Goal: Task Accomplishment & Management: Manage account settings

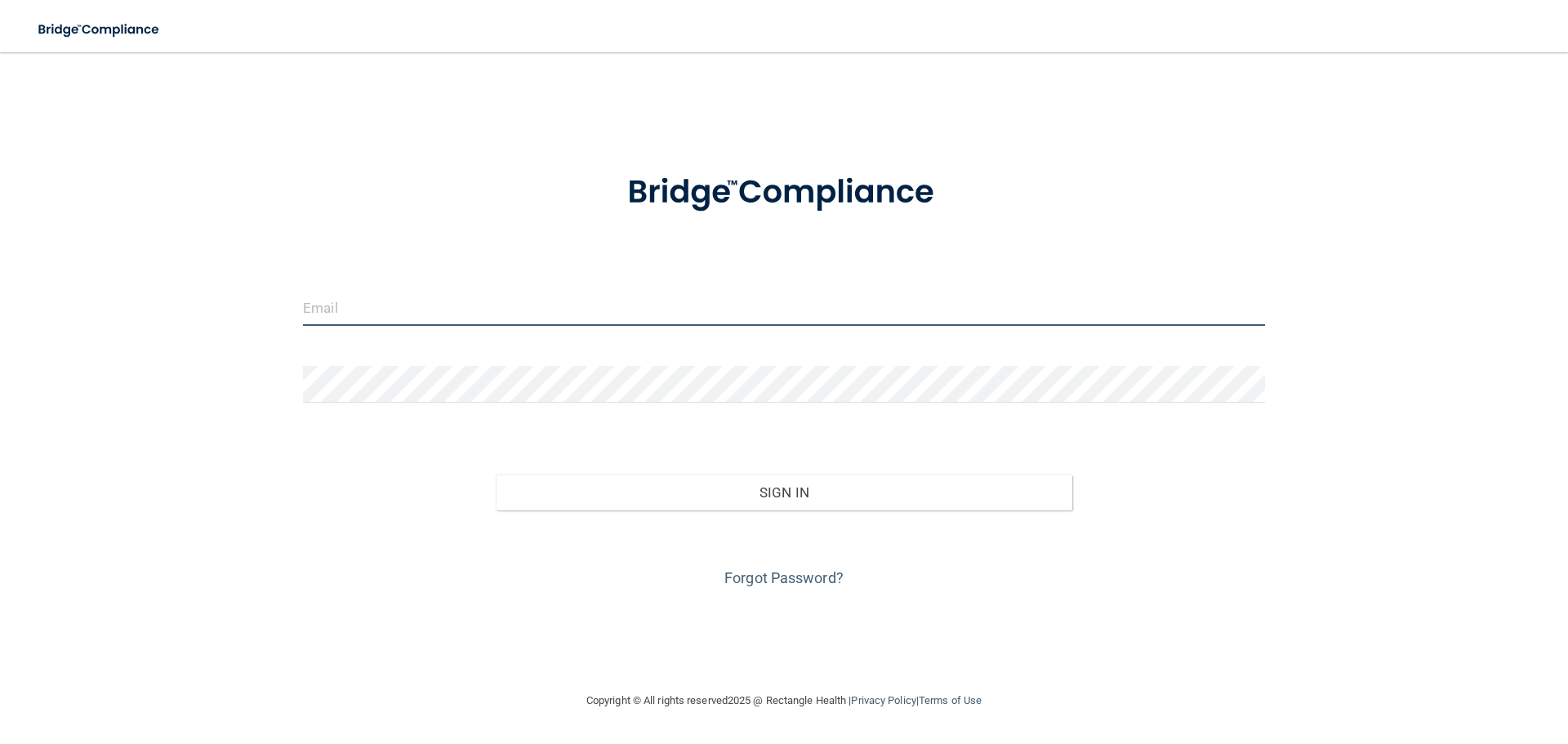
click at [380, 309] on input "email" at bounding box center [784, 307] width 962 height 37
type input "[PERSON_NAME][EMAIL_ADDRESS][DOMAIN_NAME]"
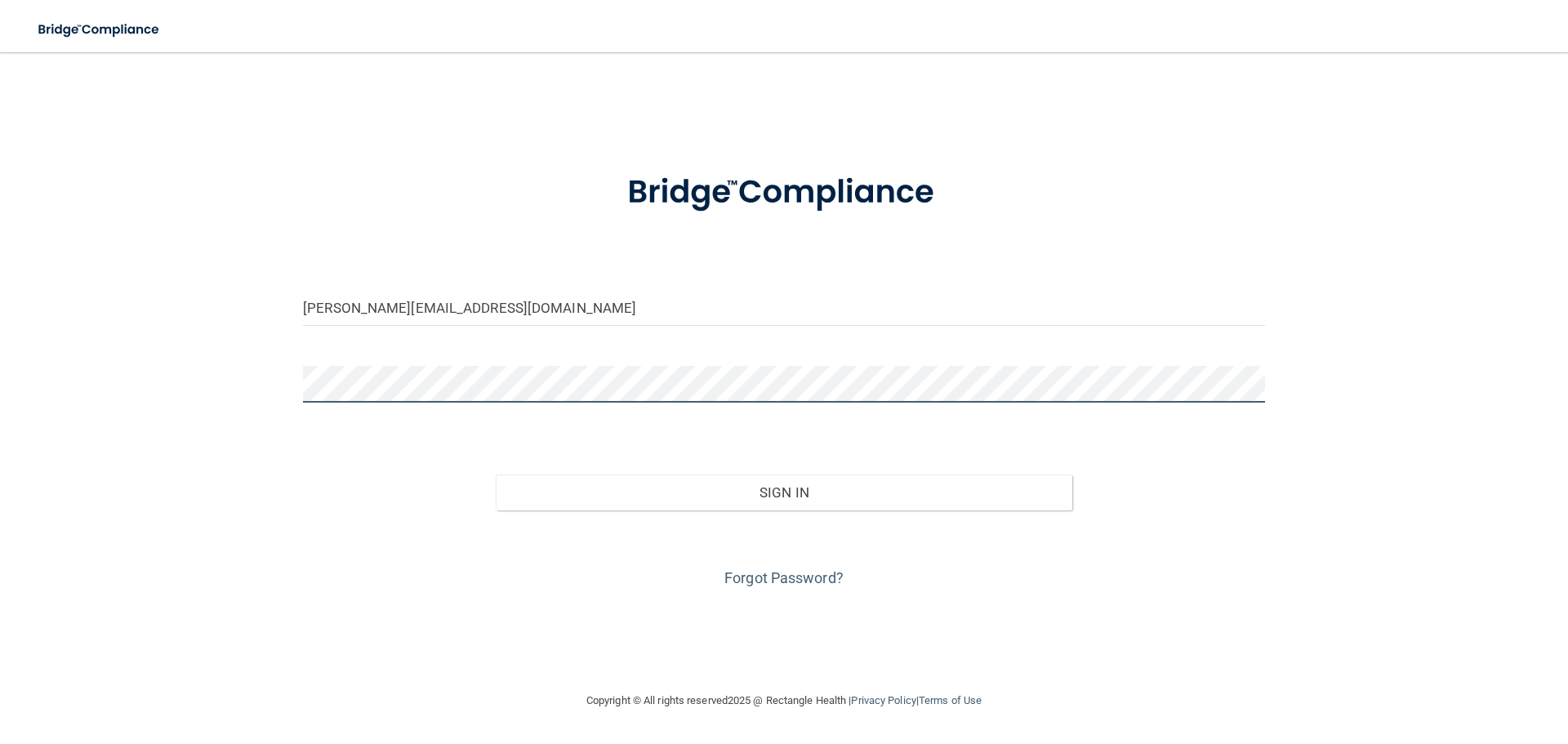
click at [496, 474] on button "Sign In" at bounding box center [784, 492] width 577 height 36
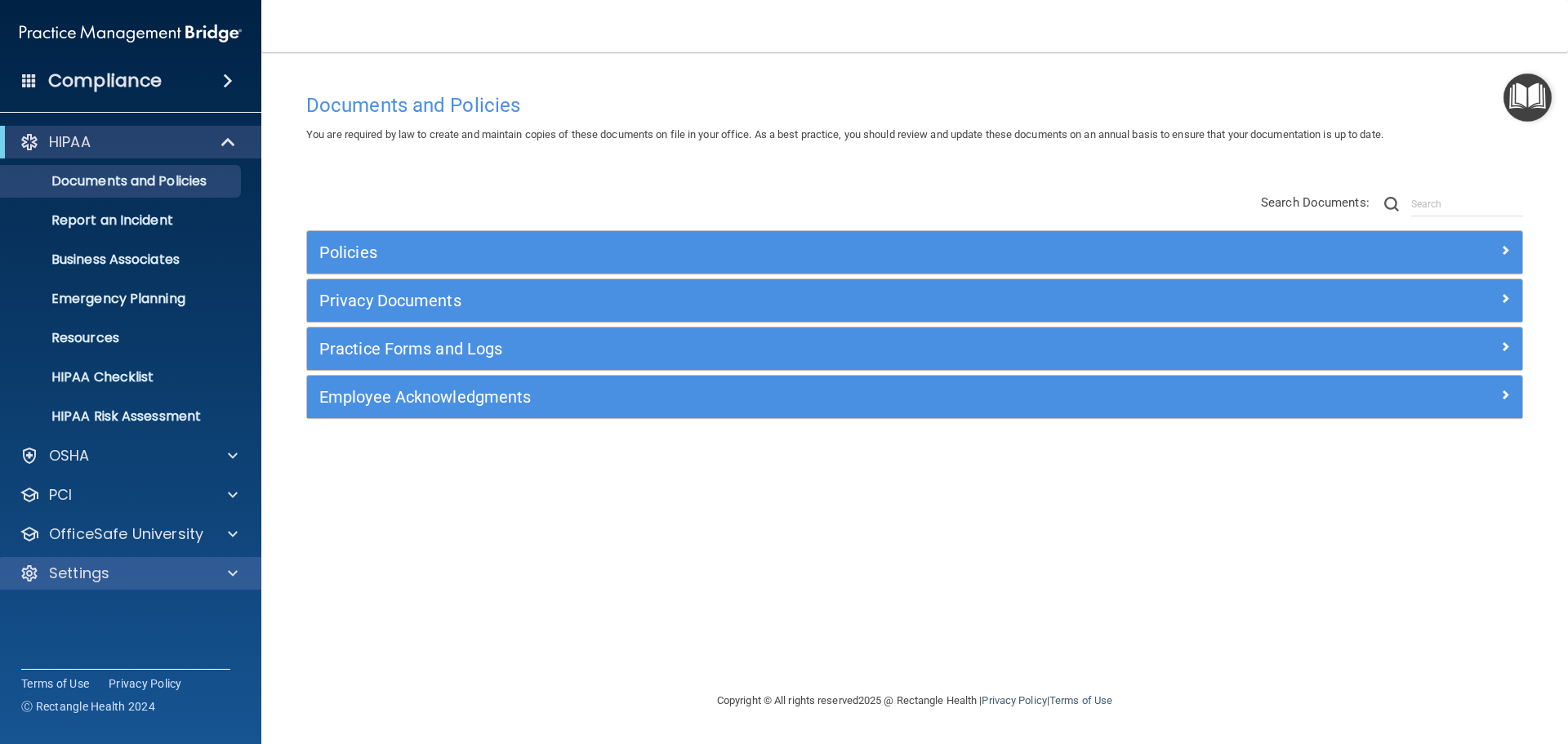
click at [232, 561] on div "Settings" at bounding box center [131, 573] width 262 height 32
click at [230, 569] on span at bounding box center [232, 573] width 10 height 20
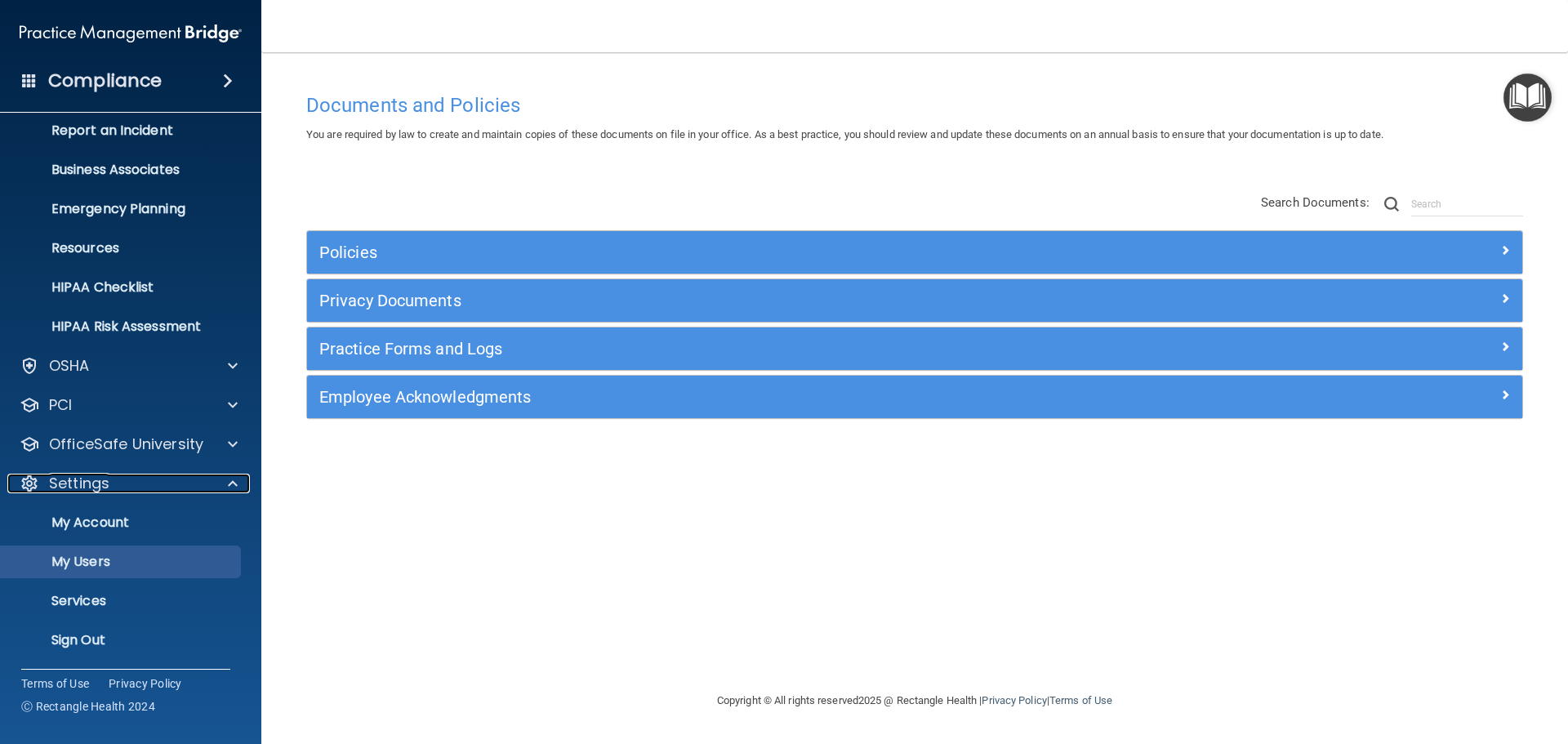
scroll to position [91, 0]
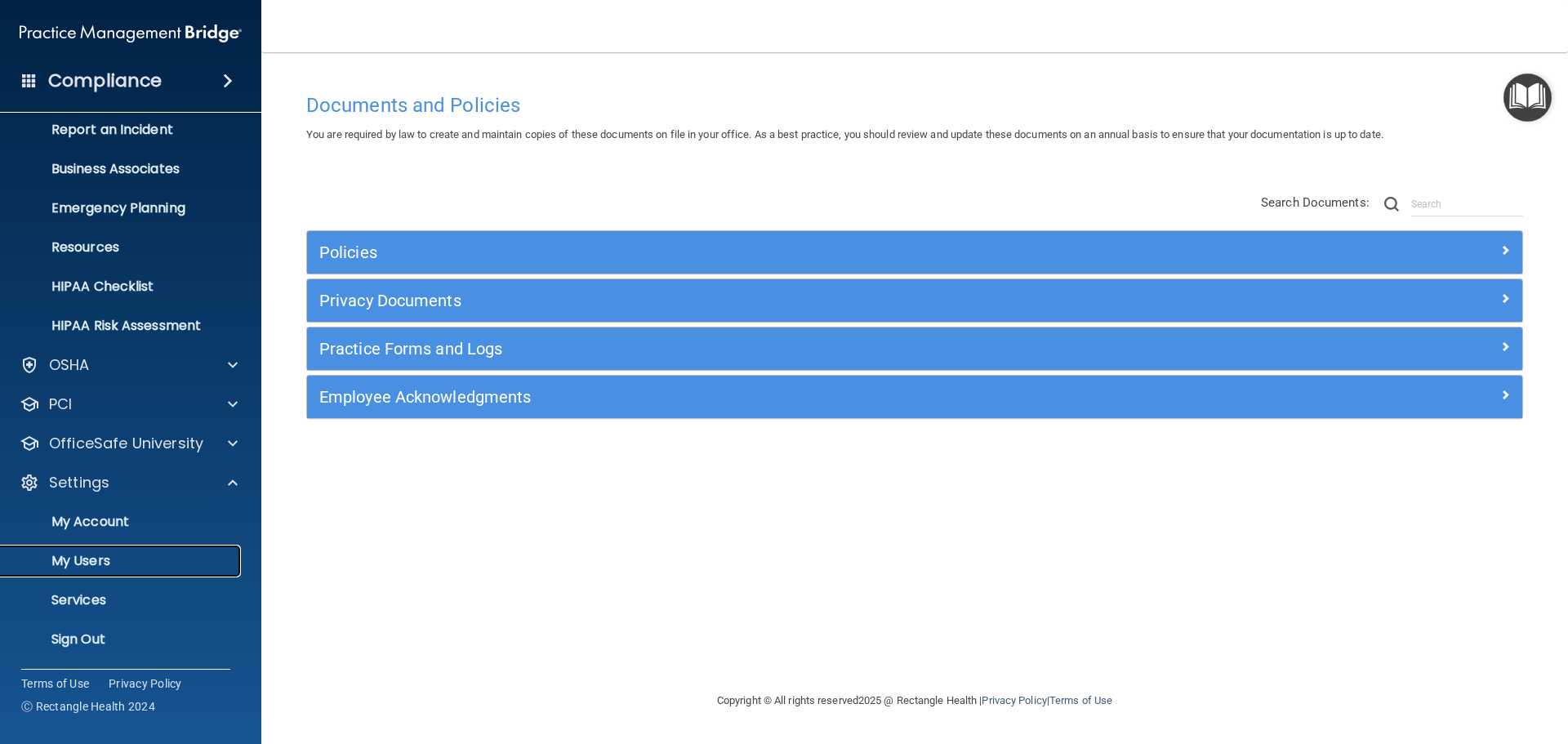
click at [109, 559] on p "My Users" at bounding box center [122, 560] width 223 height 16
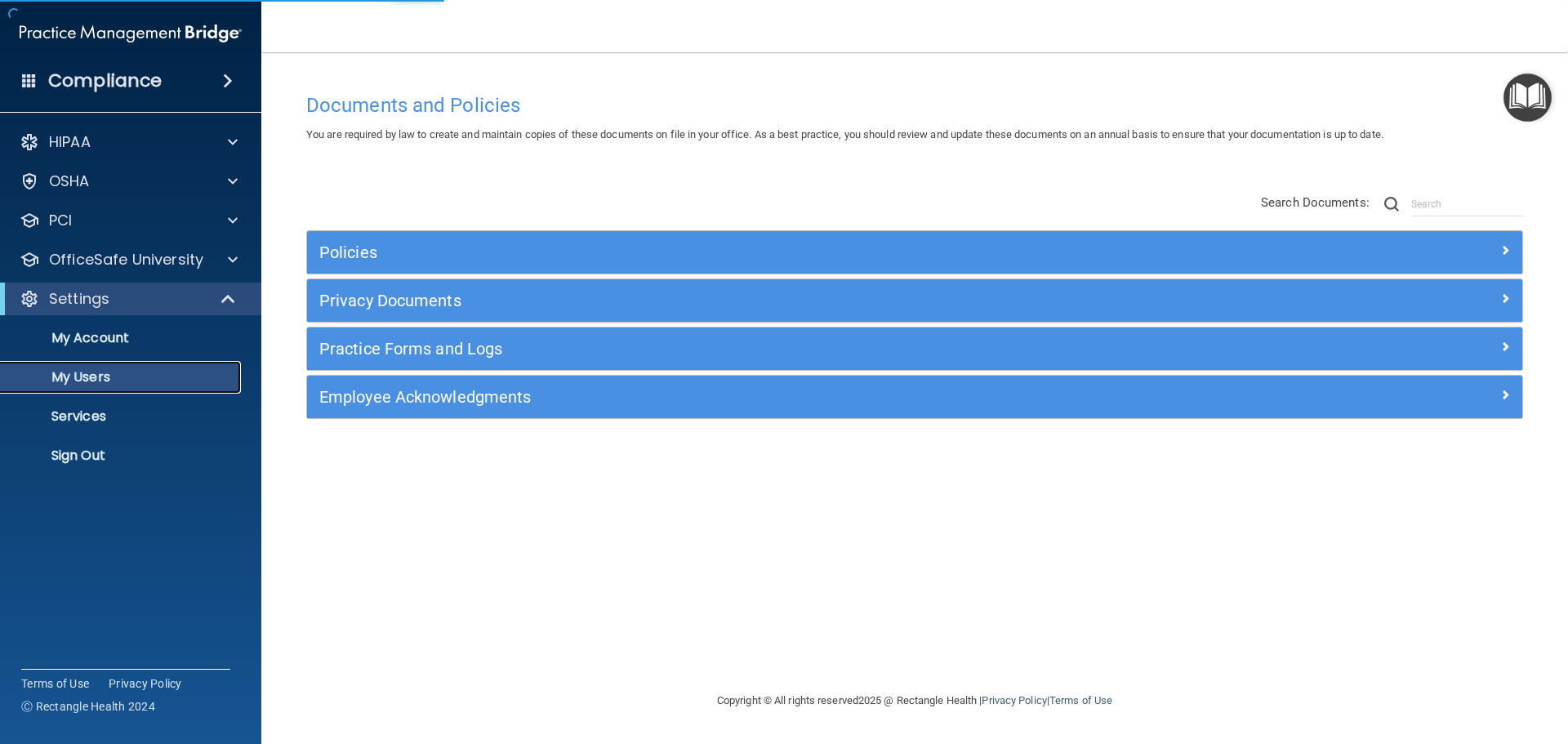
select select "20"
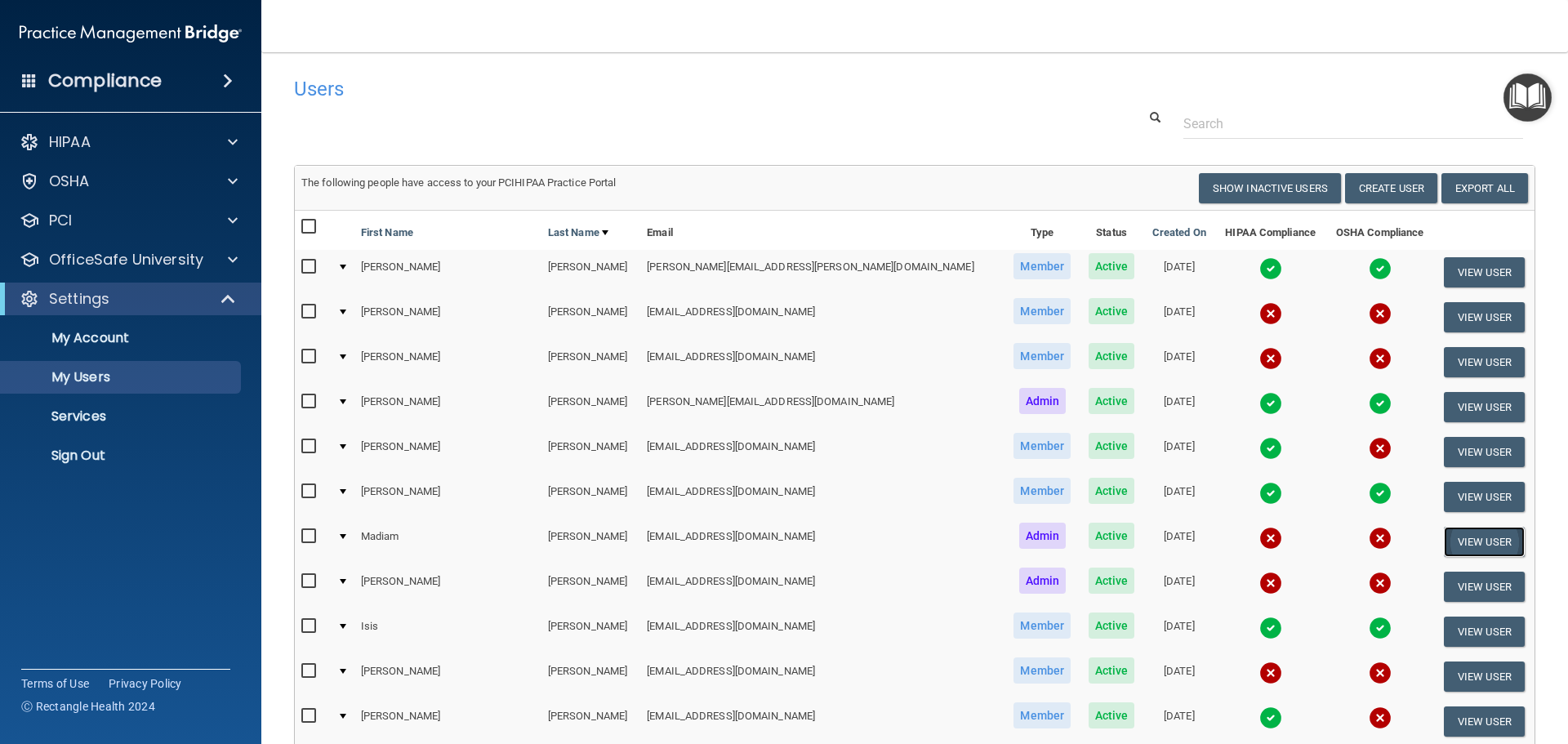
click at [1444, 541] on button "View User" at bounding box center [1484, 542] width 81 height 31
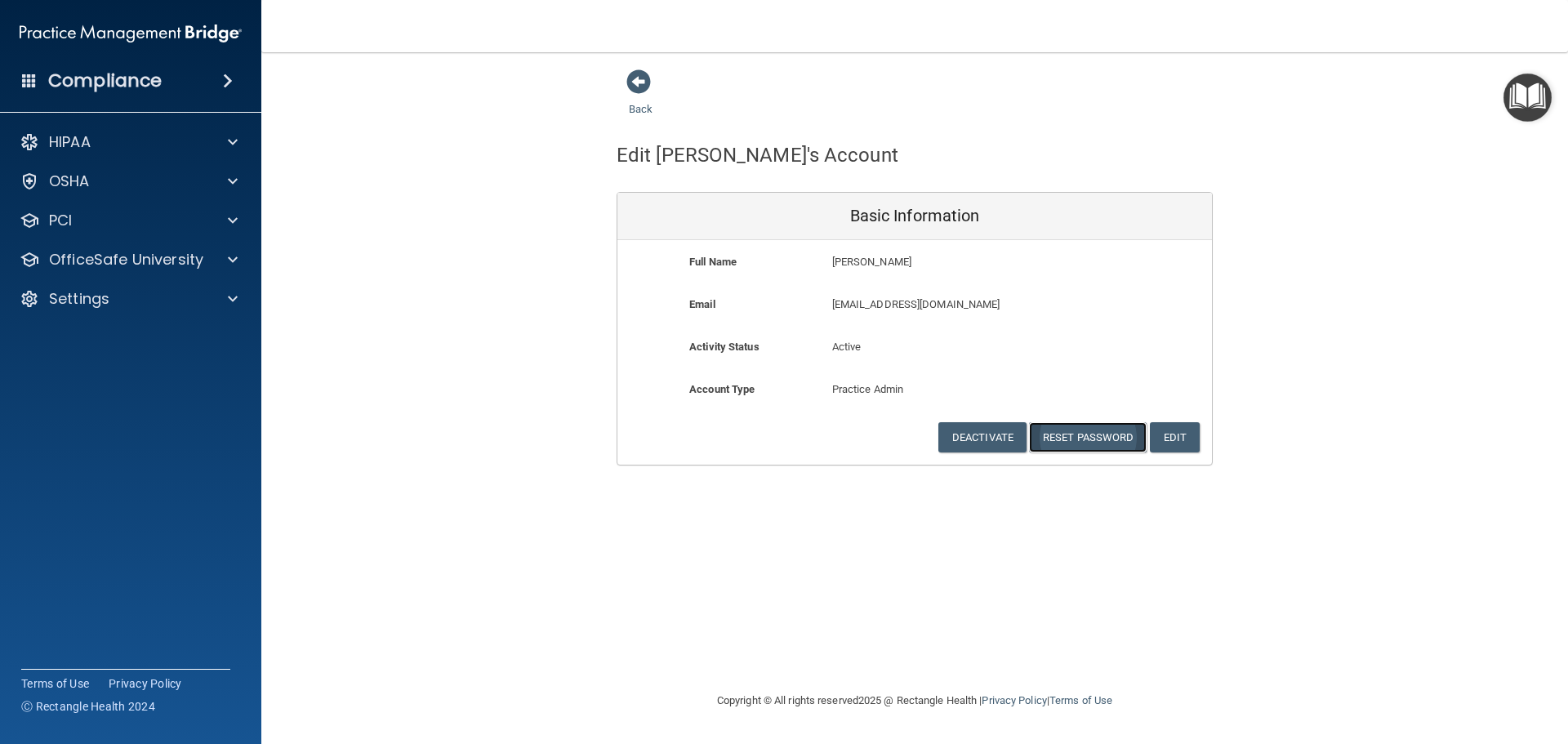
click at [1070, 439] on button "Reset Password" at bounding box center [1087, 437] width 118 height 31
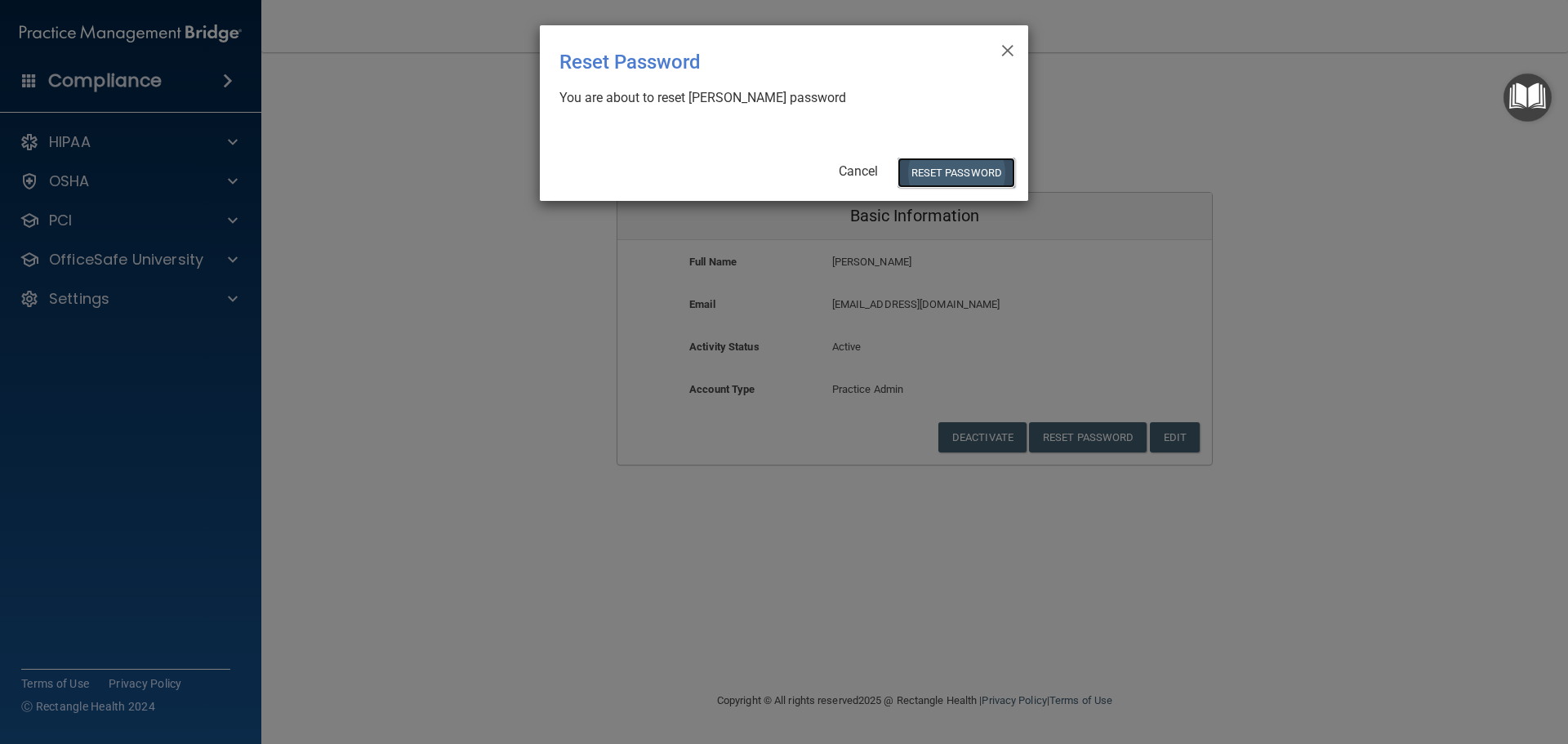
click at [937, 177] on button "Reset Password" at bounding box center [956, 173] width 118 height 31
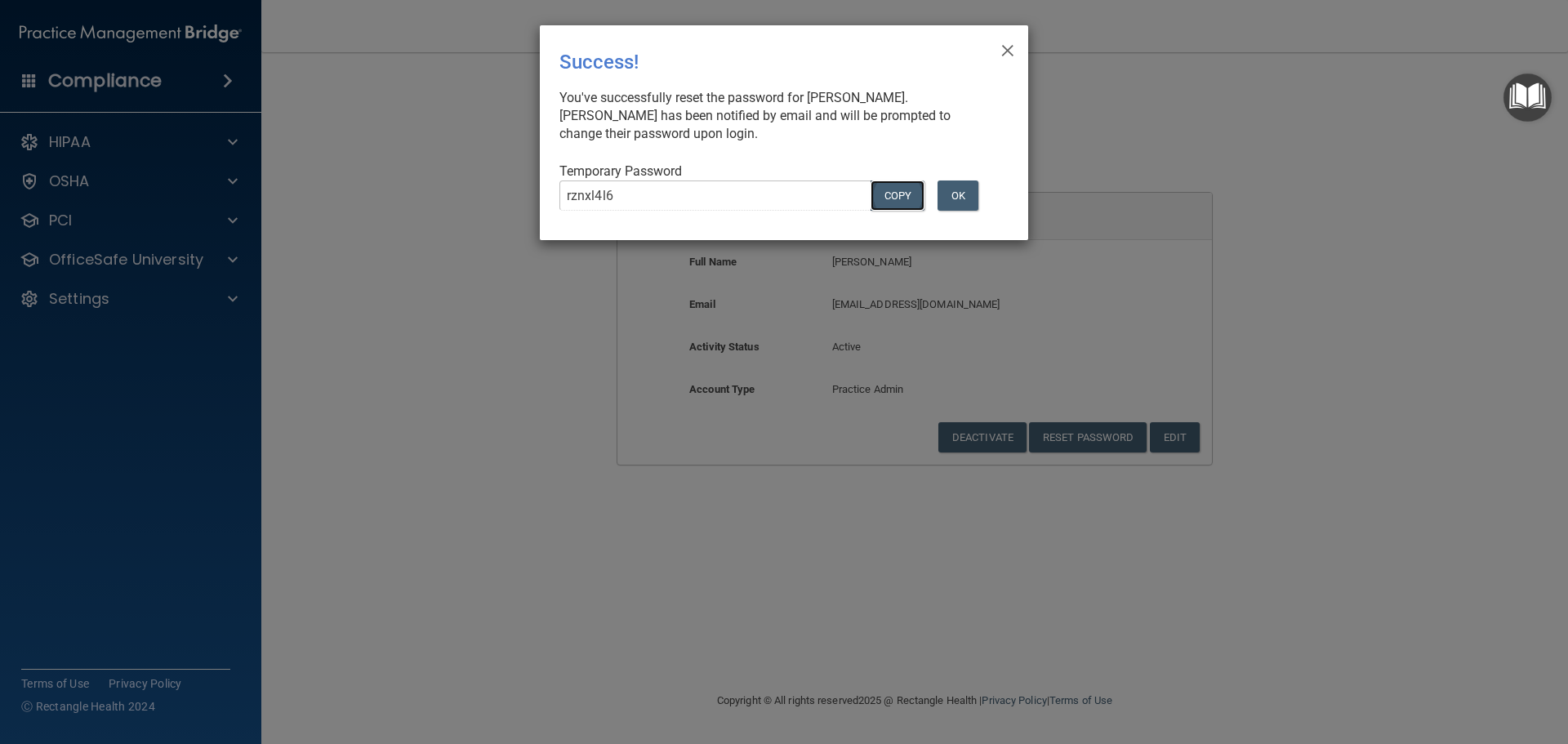
click at [906, 198] on button "COPY" at bounding box center [897, 196] width 54 height 31
click at [886, 186] on button "Copy" at bounding box center [897, 196] width 54 height 31
click at [958, 190] on button "OK" at bounding box center [958, 196] width 41 height 31
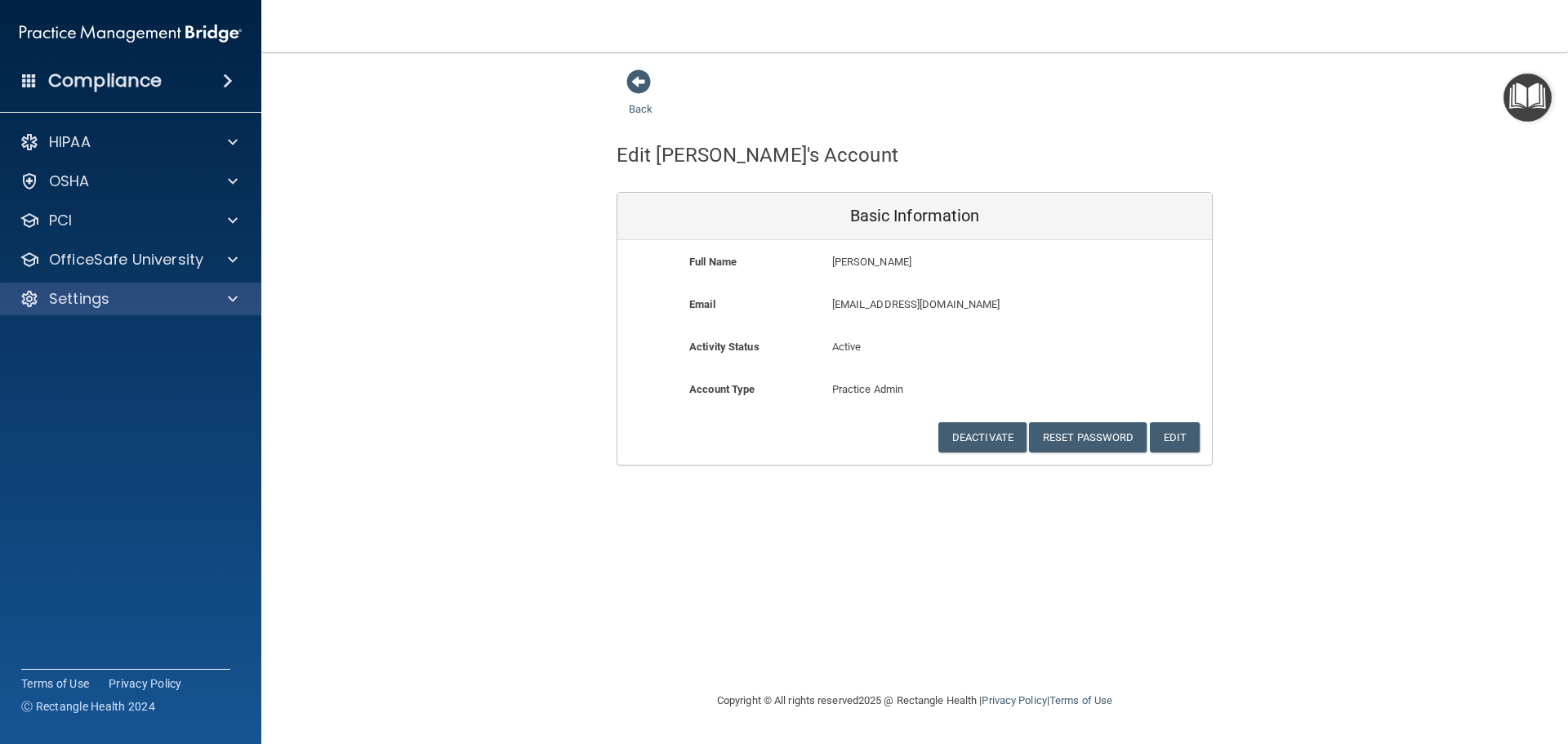
click at [216, 288] on div "Settings" at bounding box center [131, 299] width 262 height 32
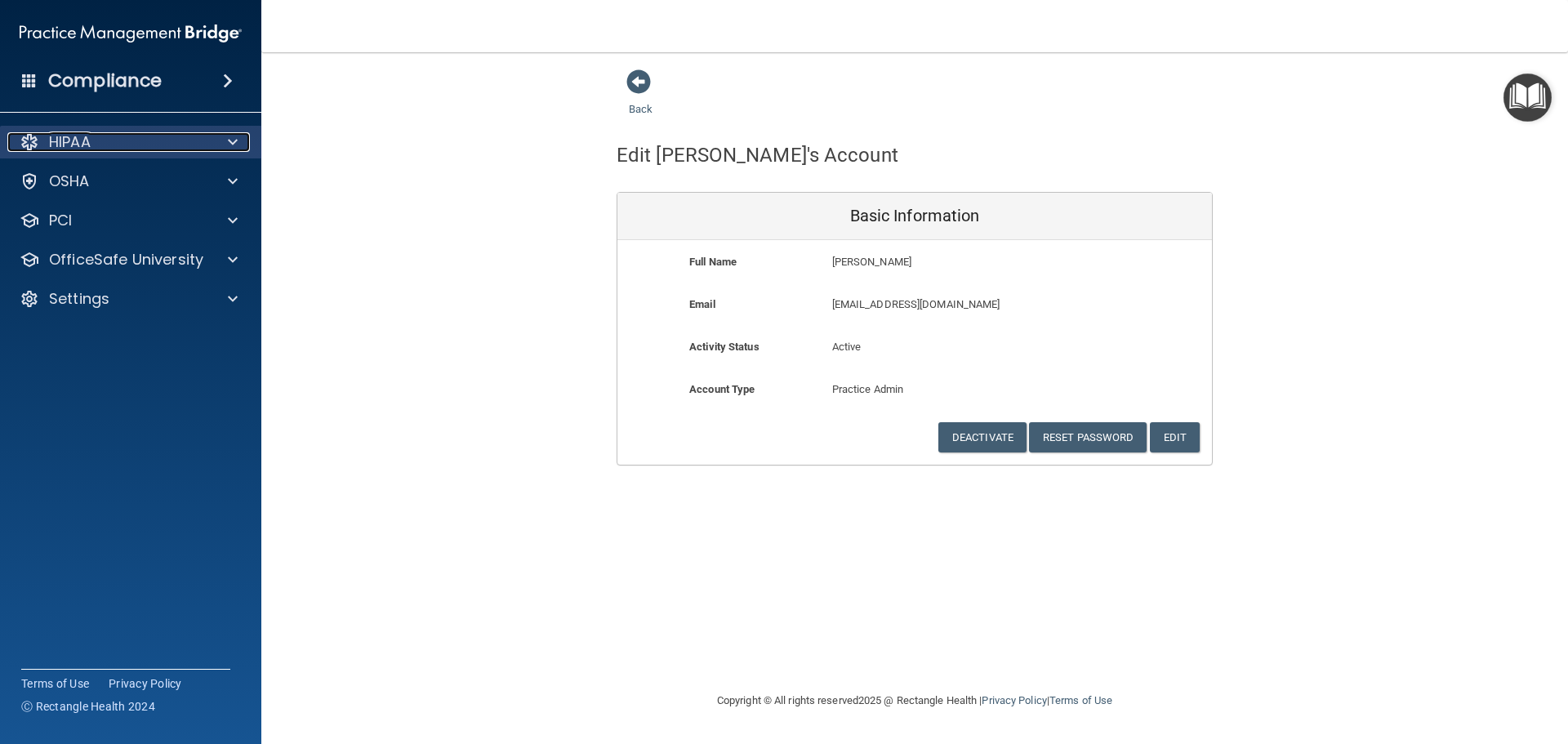
click at [233, 146] on span at bounding box center [232, 142] width 10 height 20
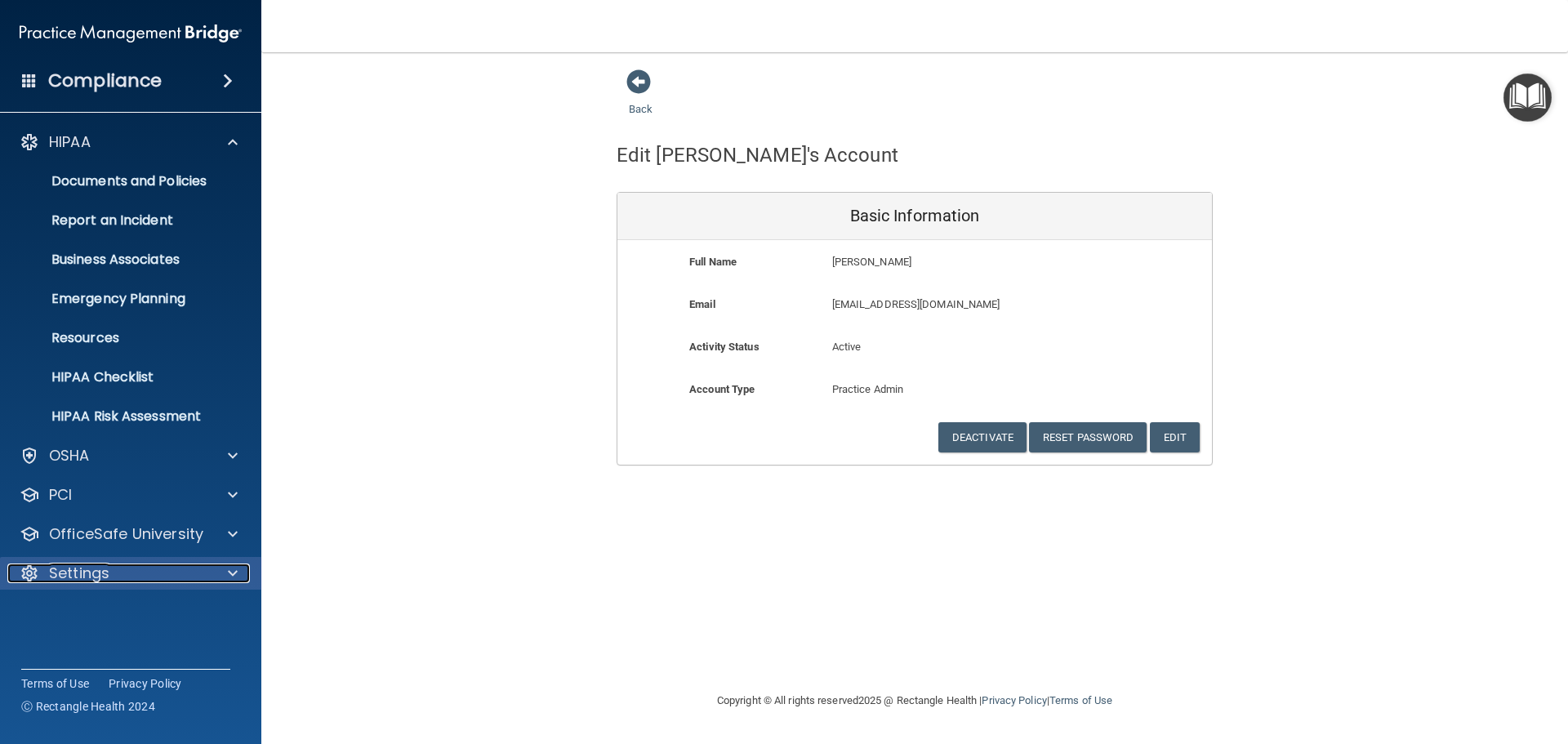
click at [241, 568] on div at bounding box center [230, 573] width 41 height 20
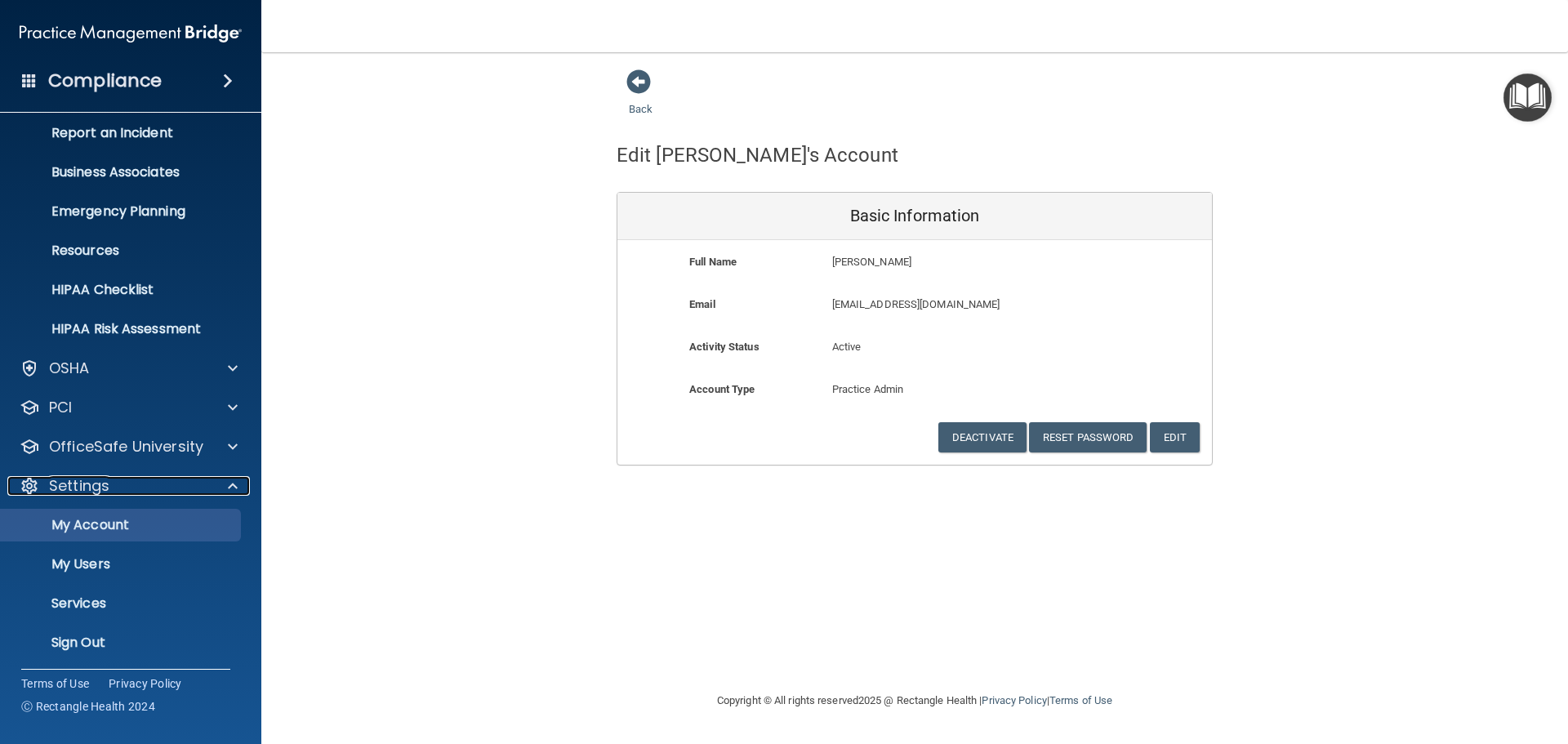
scroll to position [91, 0]
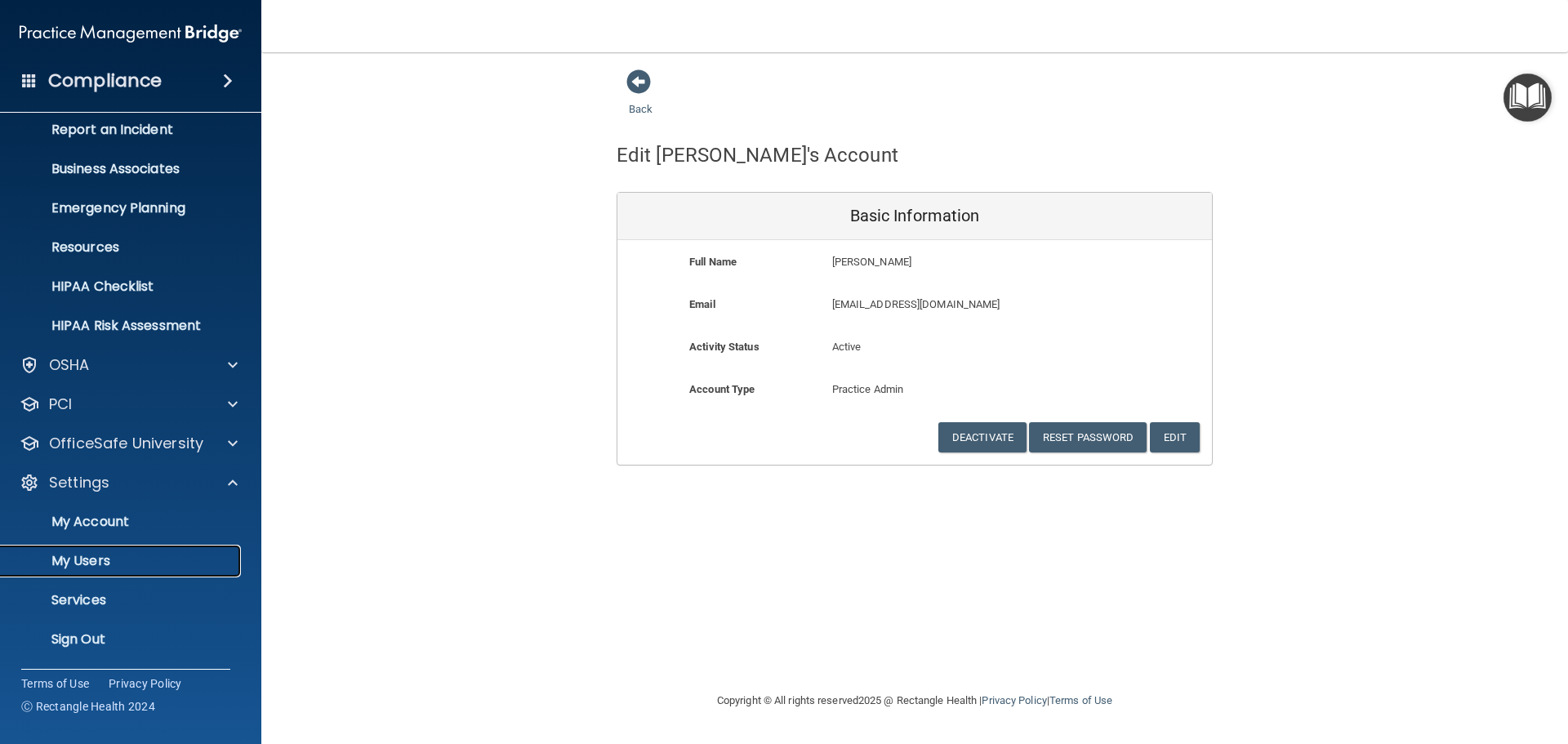
click at [100, 550] on link "My Users" at bounding box center [113, 560] width 257 height 32
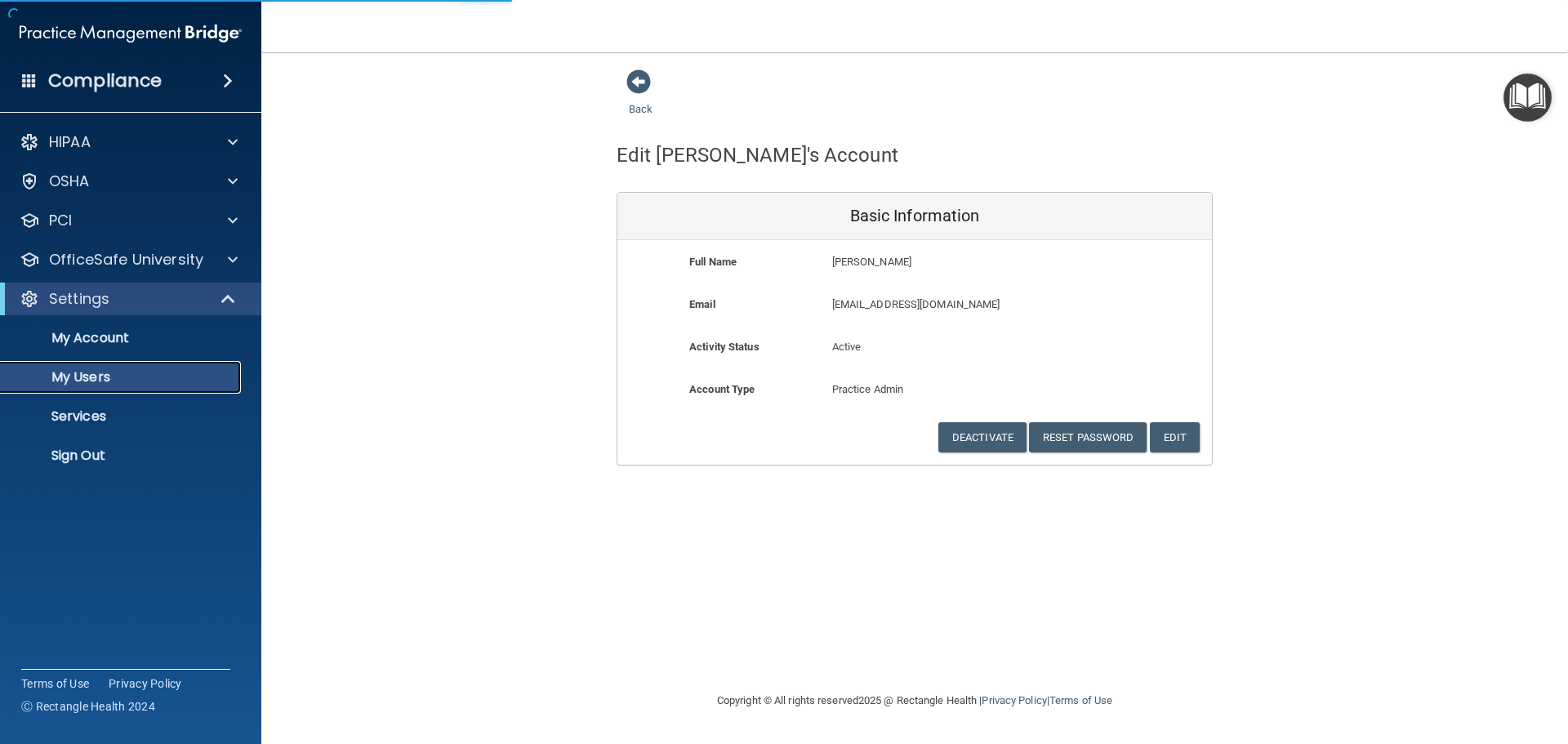
select select "20"
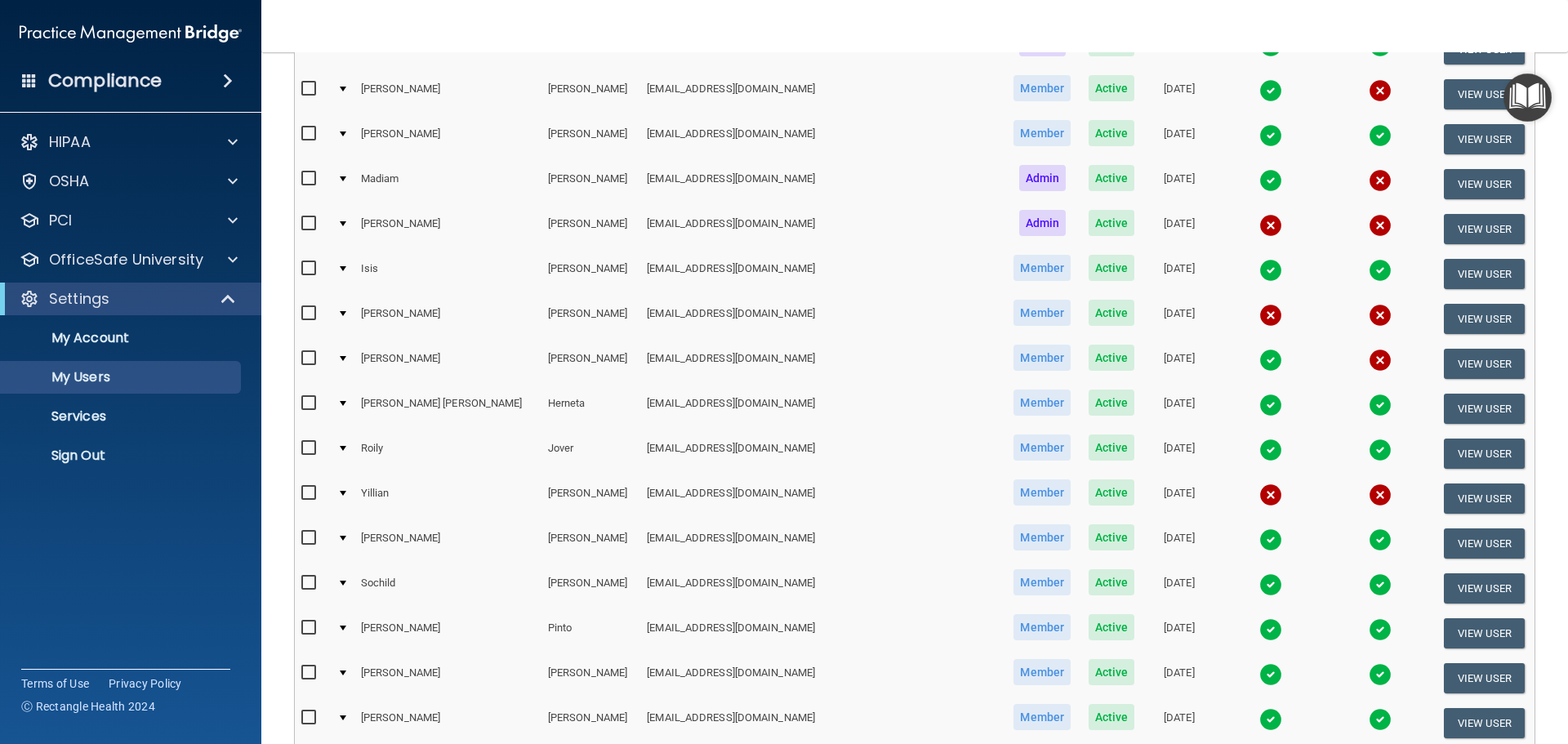
scroll to position [571, 0]
